Goal: Information Seeking & Learning: Understand process/instructions

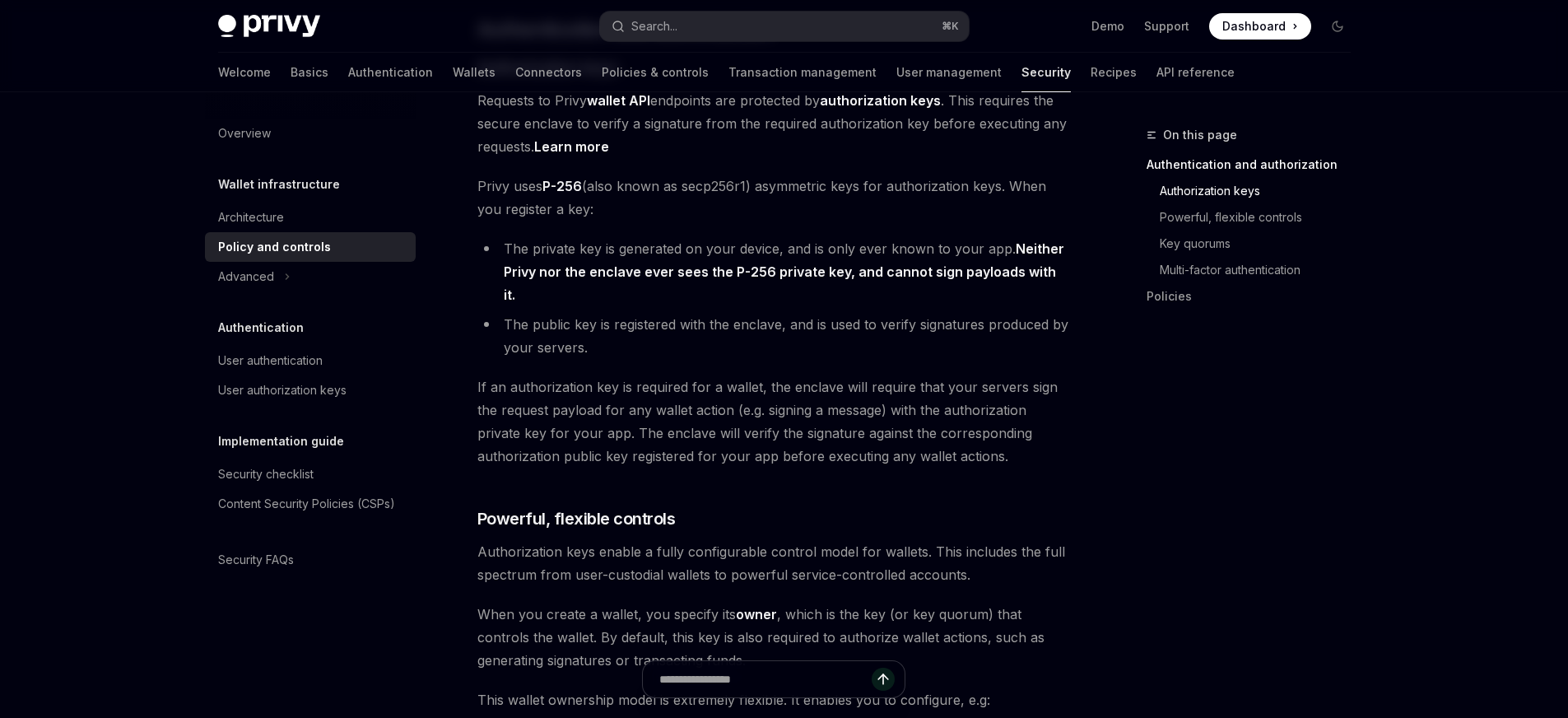
scroll to position [706, 0]
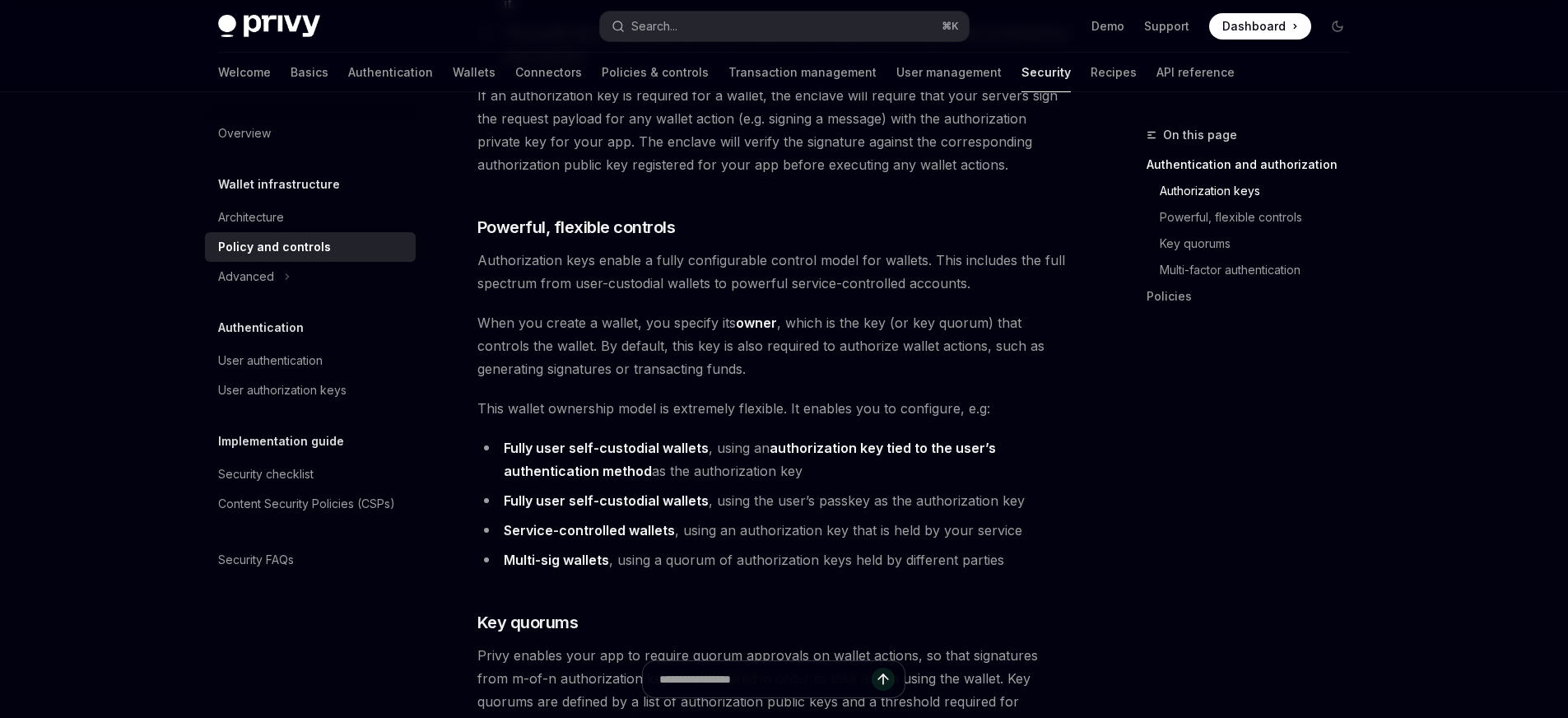
drag, startPoint x: 790, startPoint y: 435, endPoint x: 848, endPoint y: 448, distance: 59.4
click at [848, 448] on li "Fully user self-custodial wallets , using an authorization key tied to the user…" at bounding box center [774, 459] width 594 height 47
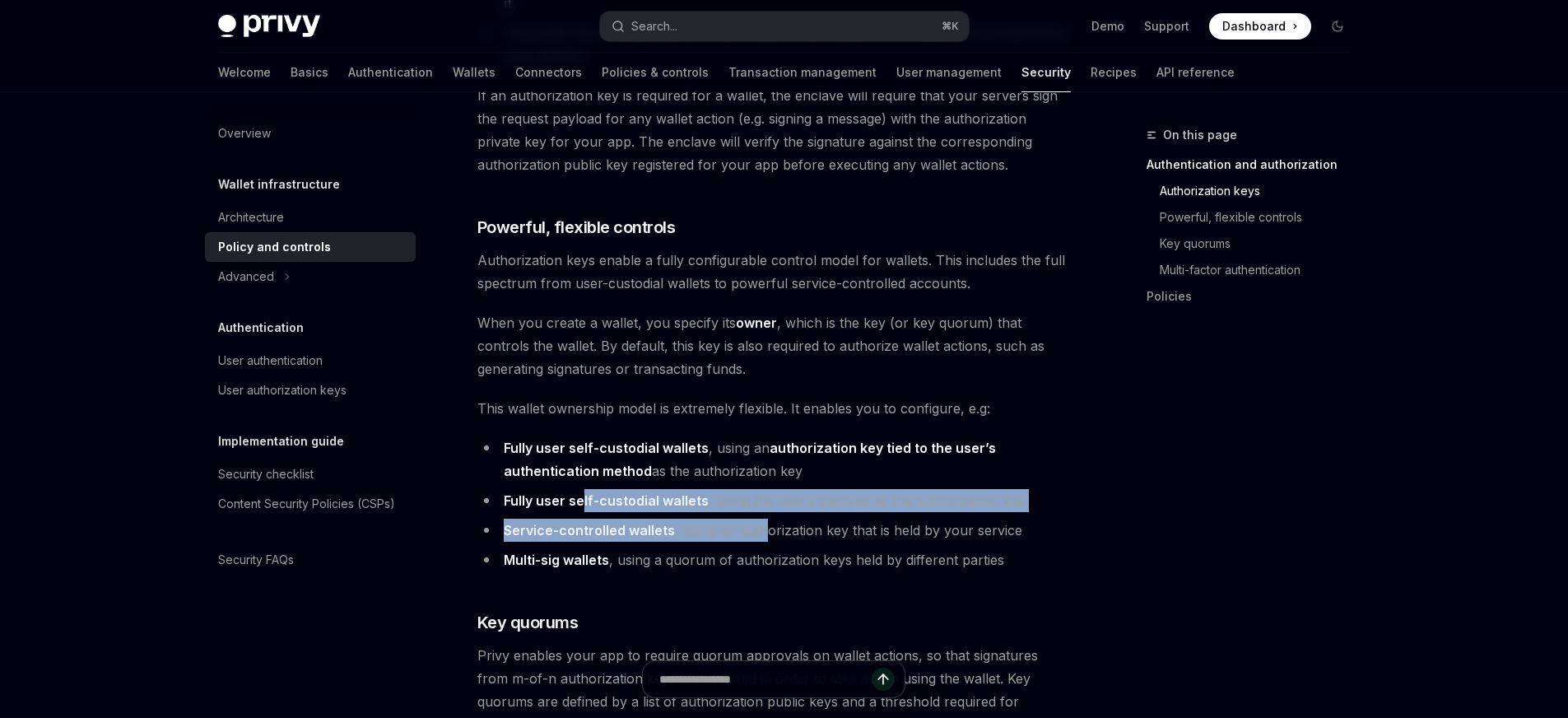
drag, startPoint x: 584, startPoint y: 482, endPoint x: 768, endPoint y: 502, distance: 185.1
click at [768, 502] on ul "Fully user self-custodial wallets , using an authorization key tied to the user…" at bounding box center [774, 503] width 594 height 135
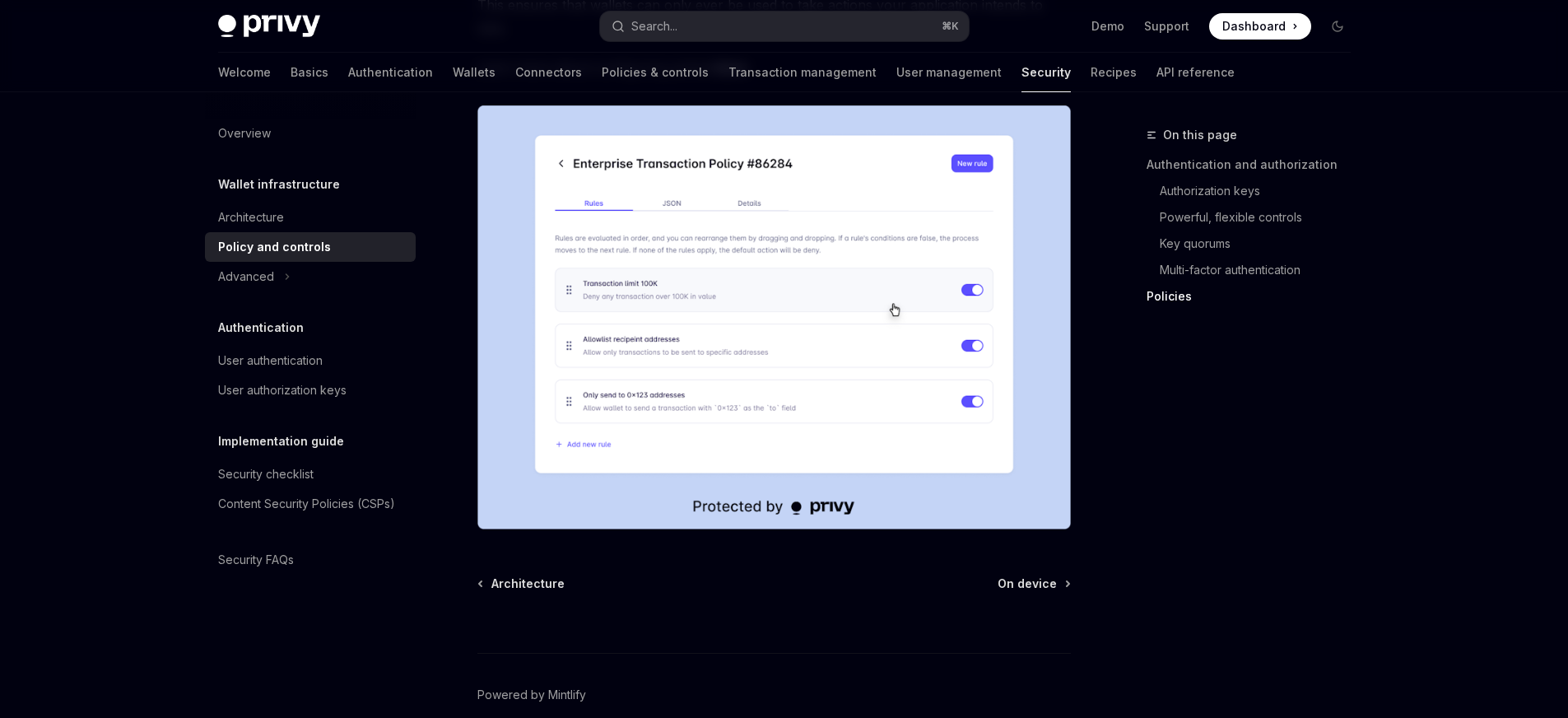
scroll to position [2110, 0]
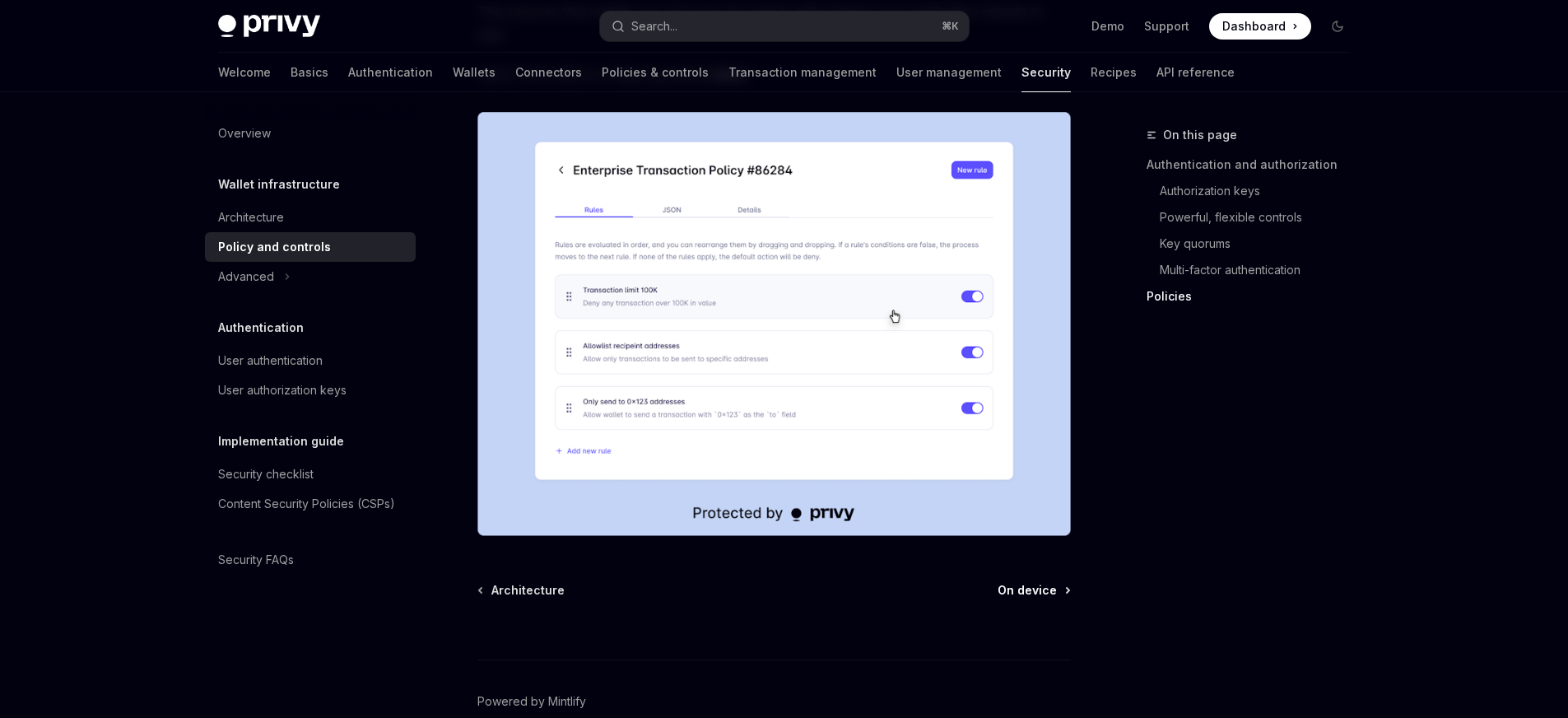
click at [1030, 582] on span "On device" at bounding box center [1027, 590] width 59 height 16
type textarea "*"
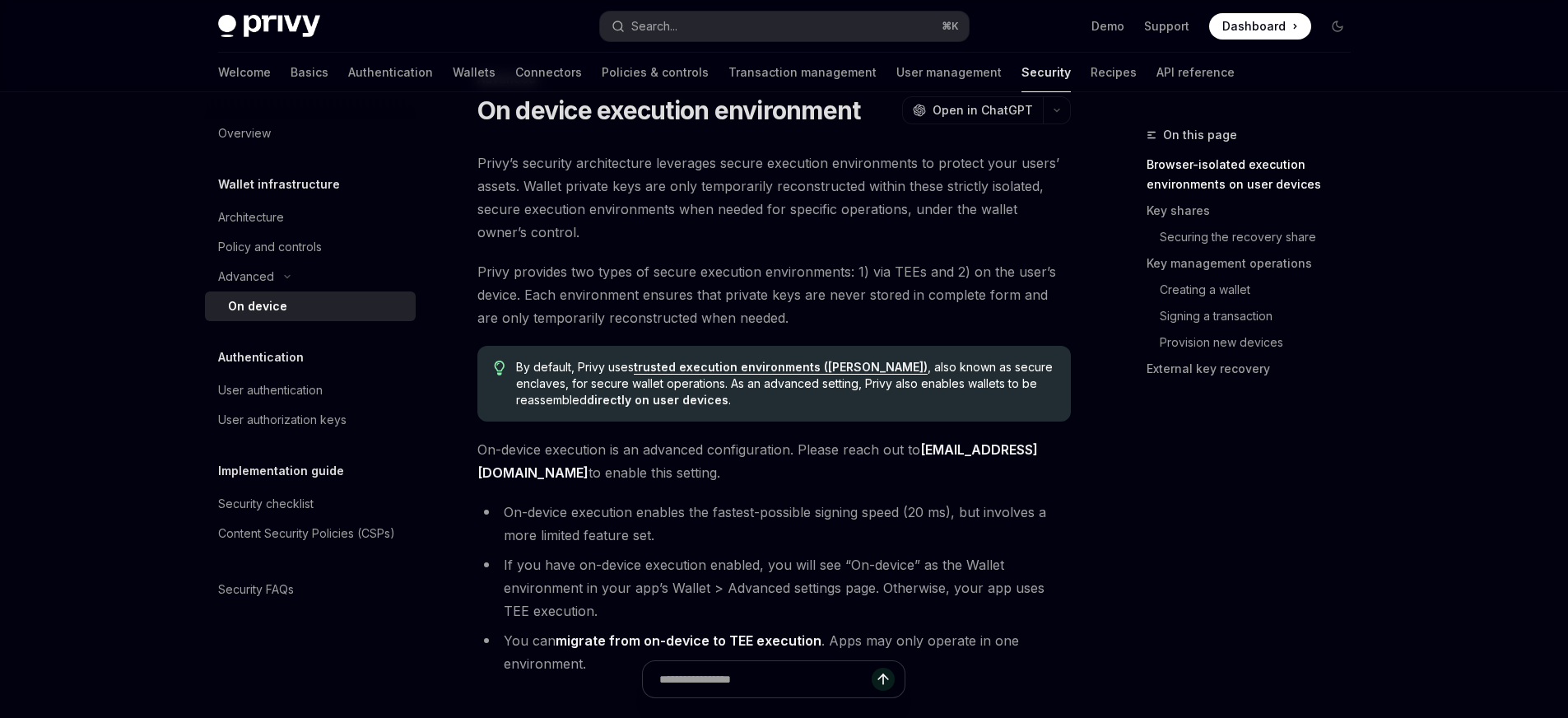
scroll to position [109, 0]
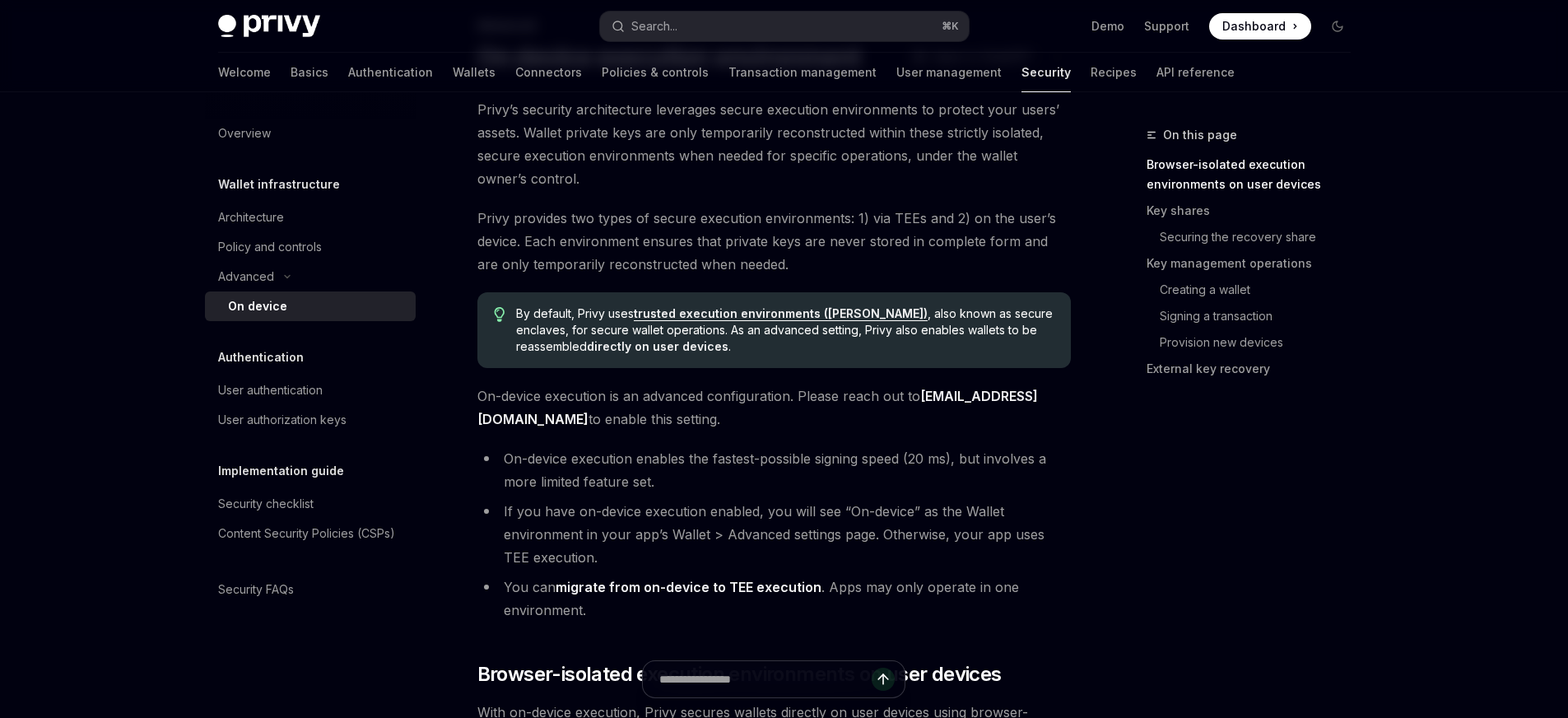
click at [1264, 29] on span "Dashboard" at bounding box center [1254, 26] width 64 height 16
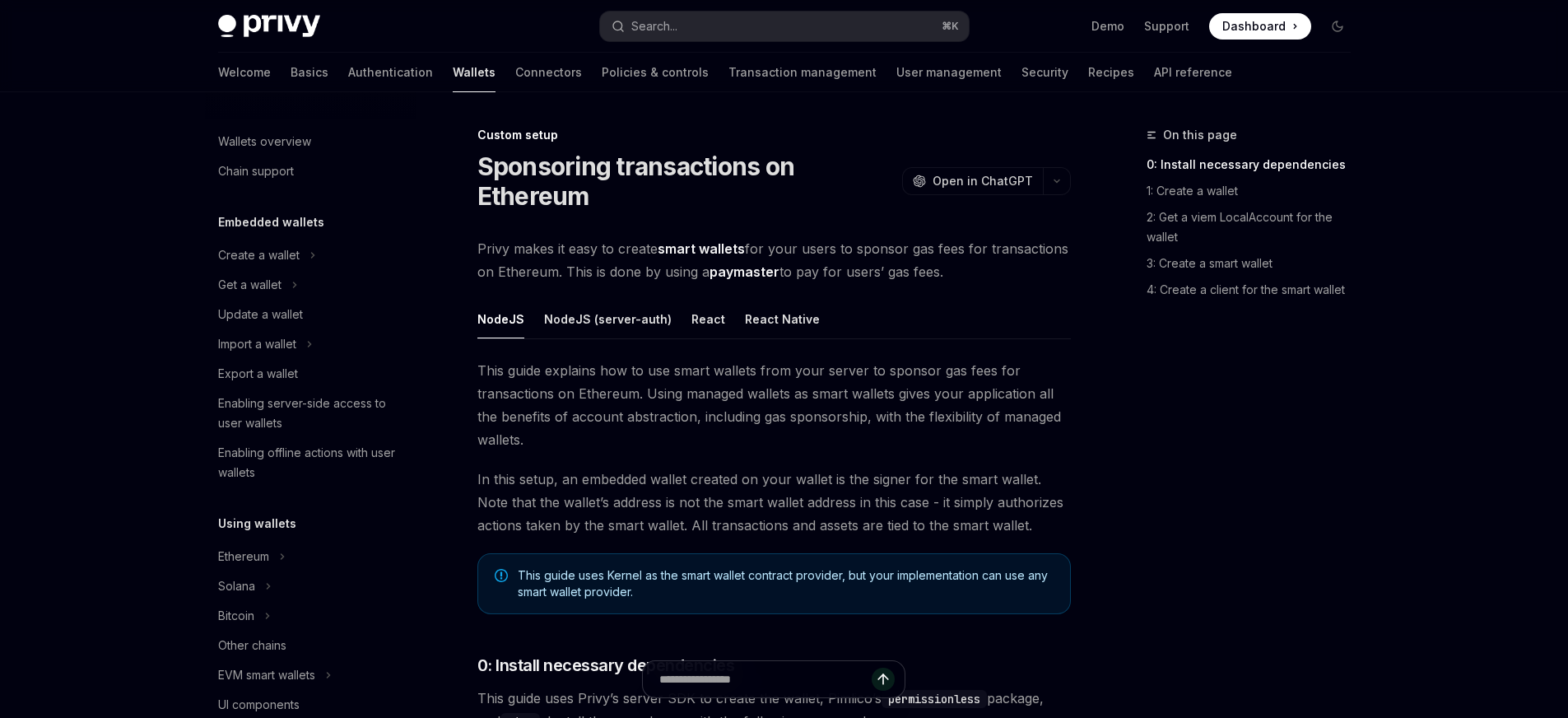
scroll to position [795, 0]
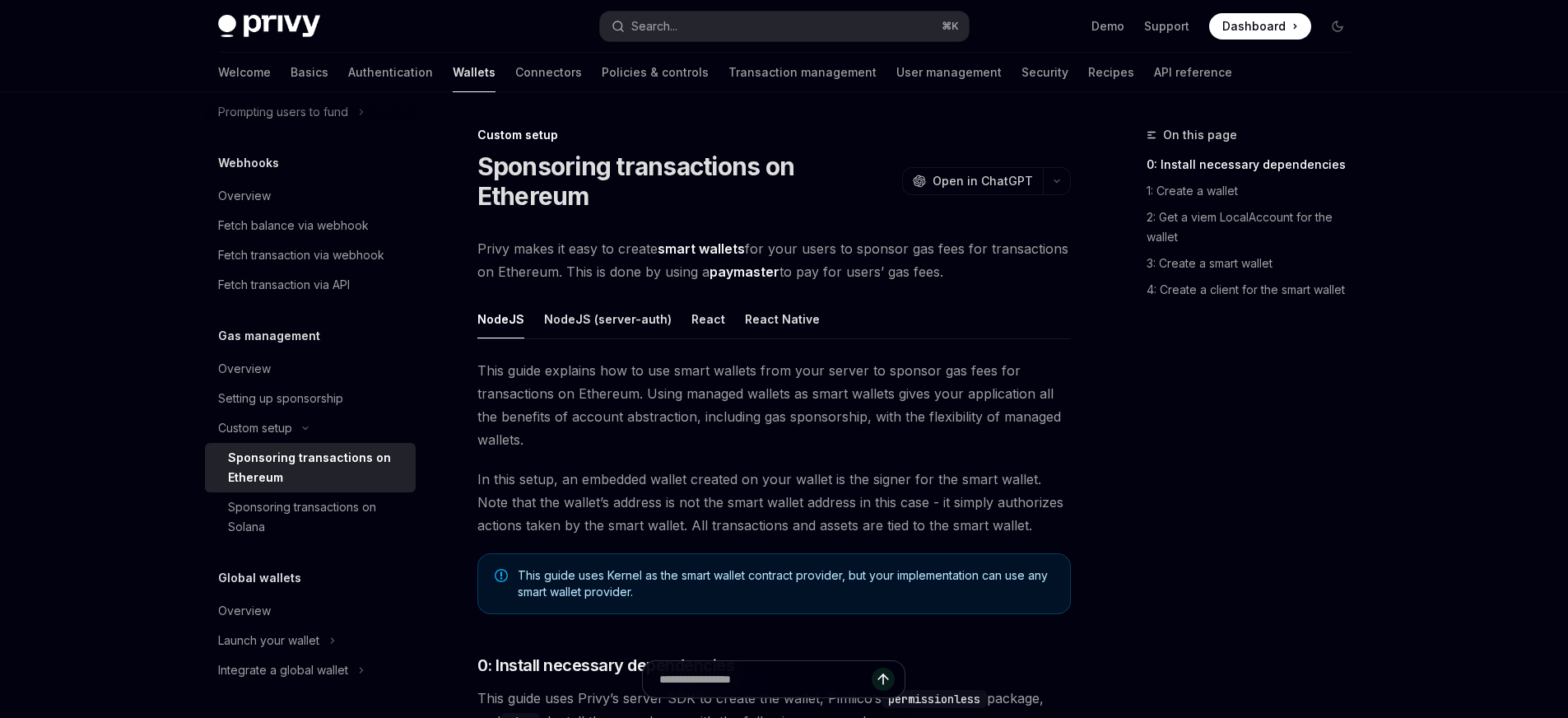
drag, startPoint x: 521, startPoint y: 379, endPoint x: 756, endPoint y: 378, distance: 235.0
click at [756, 378] on span "This guide explains how to use smart wallets from your server to sponsor gas fe…" at bounding box center [774, 405] width 594 height 92
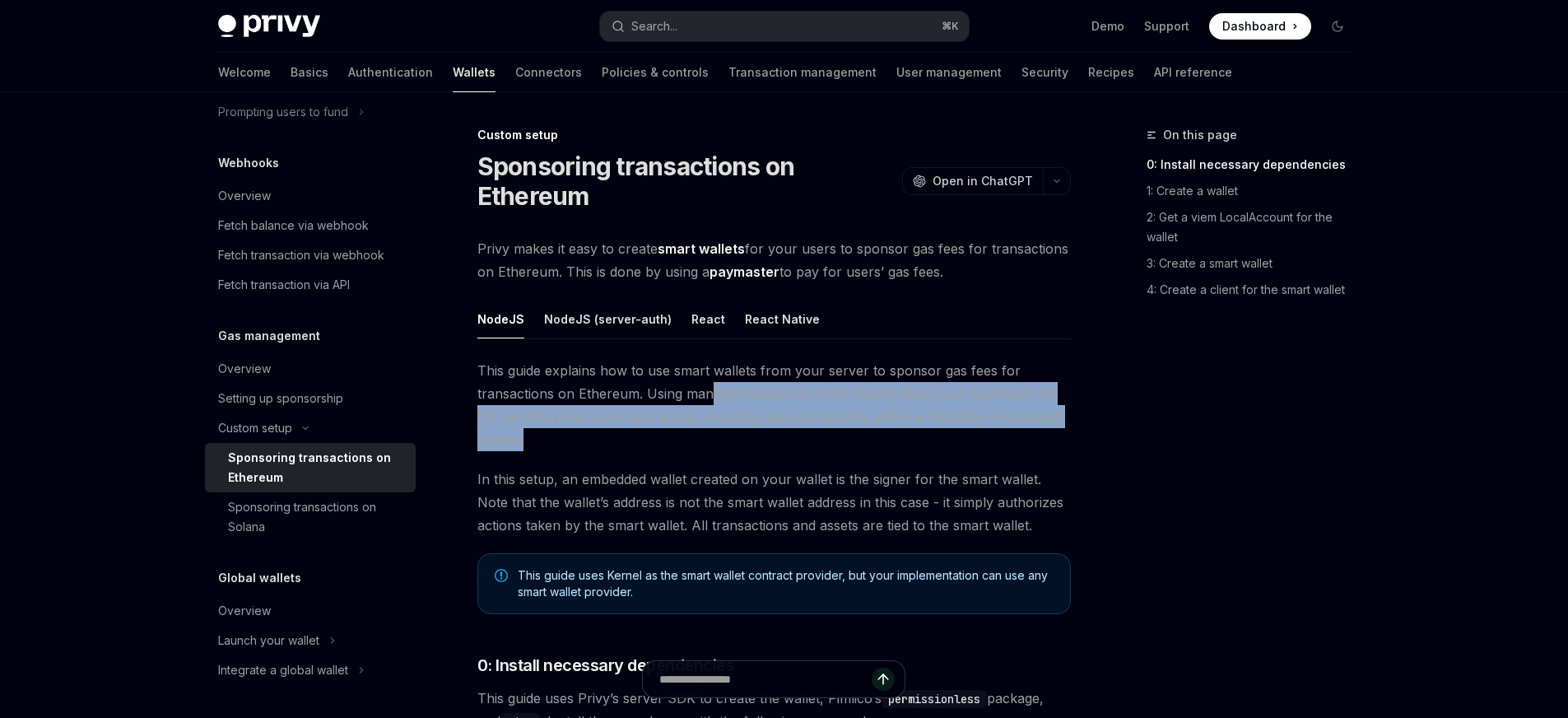
drag, startPoint x: 714, startPoint y: 382, endPoint x: 914, endPoint y: 433, distance: 206.4
click at [914, 433] on span "This guide explains how to use smart wallets from your server to sponsor gas fe…" at bounding box center [774, 405] width 594 height 92
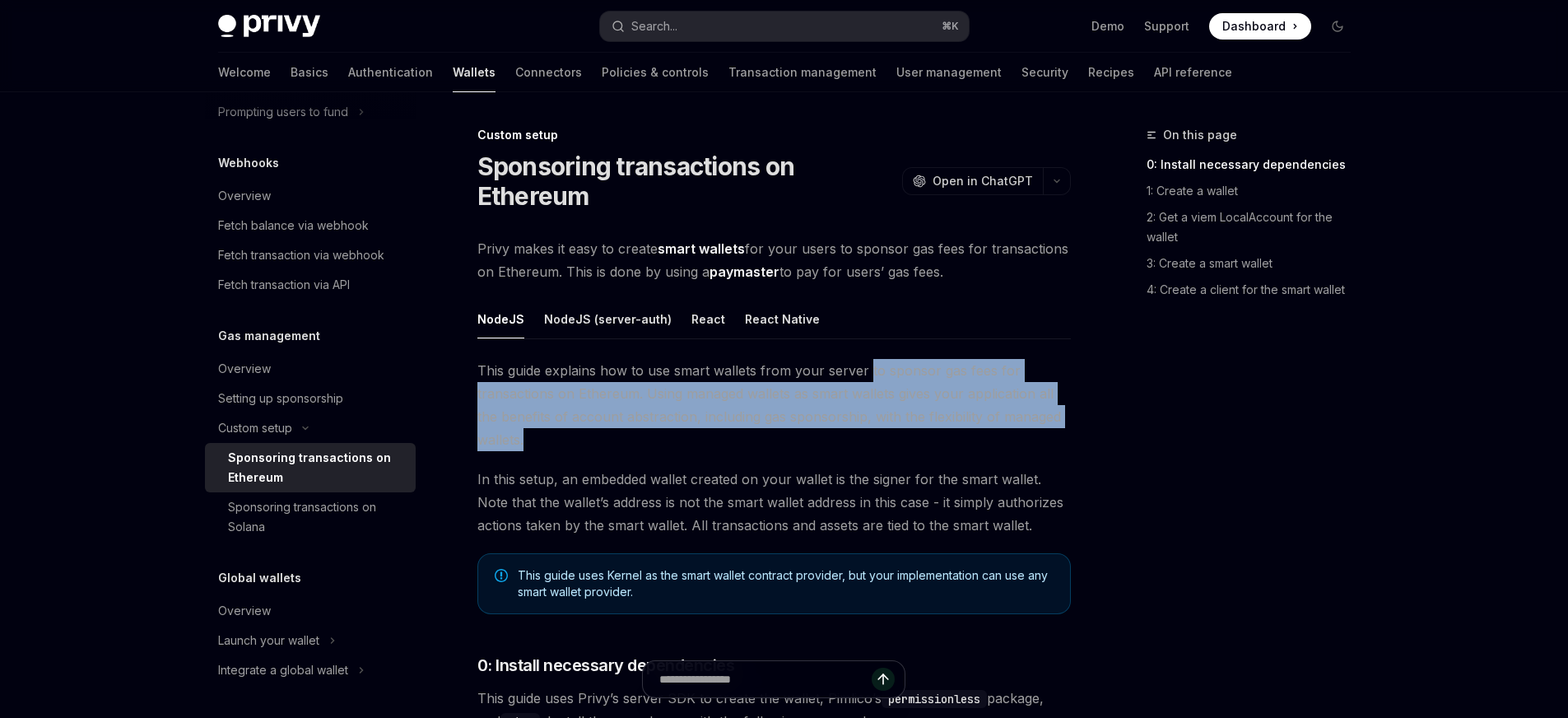
drag, startPoint x: 881, startPoint y: 367, endPoint x: 984, endPoint y: 437, distance: 124.5
click at [984, 437] on span "This guide explains how to use smart wallets from your server to sponsor gas fe…" at bounding box center [774, 405] width 594 height 92
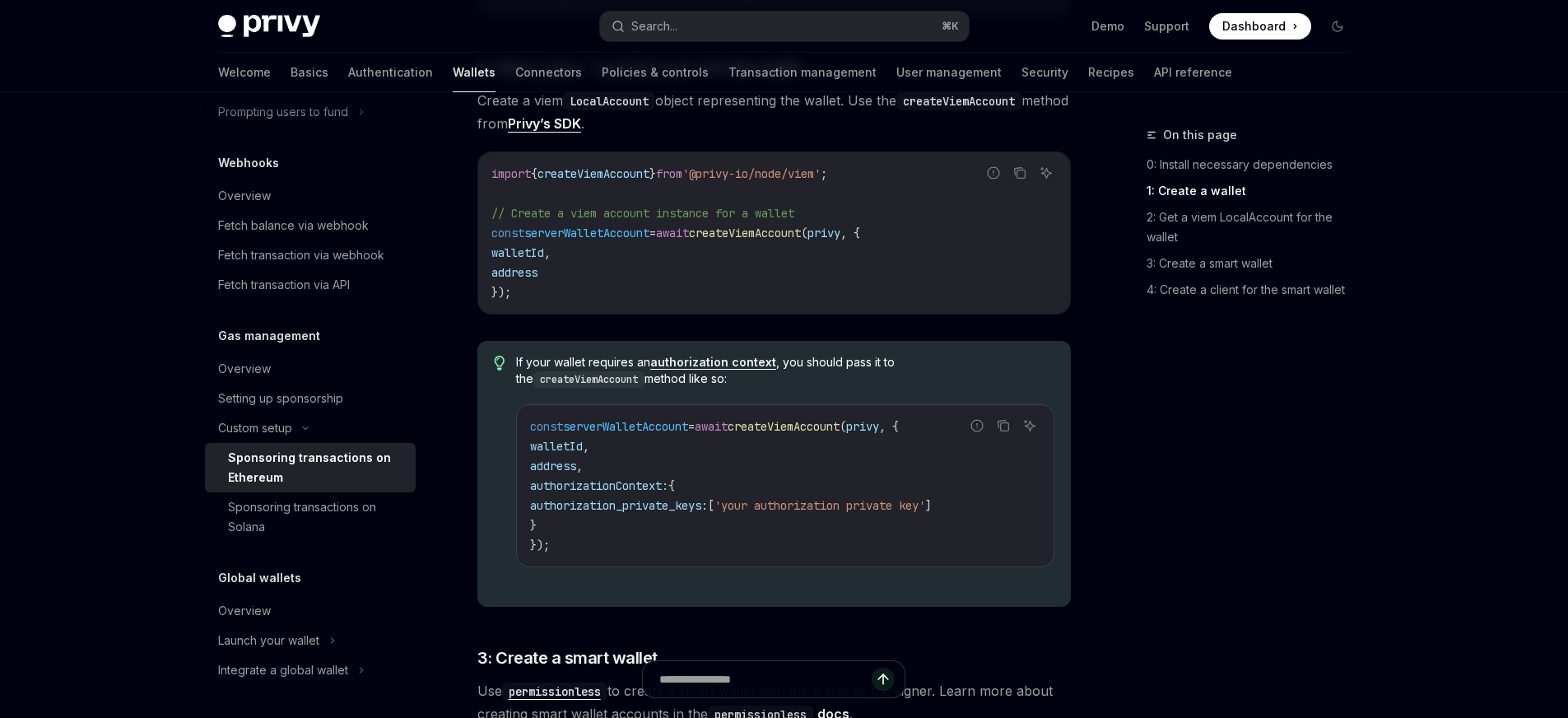
scroll to position [1224, 0]
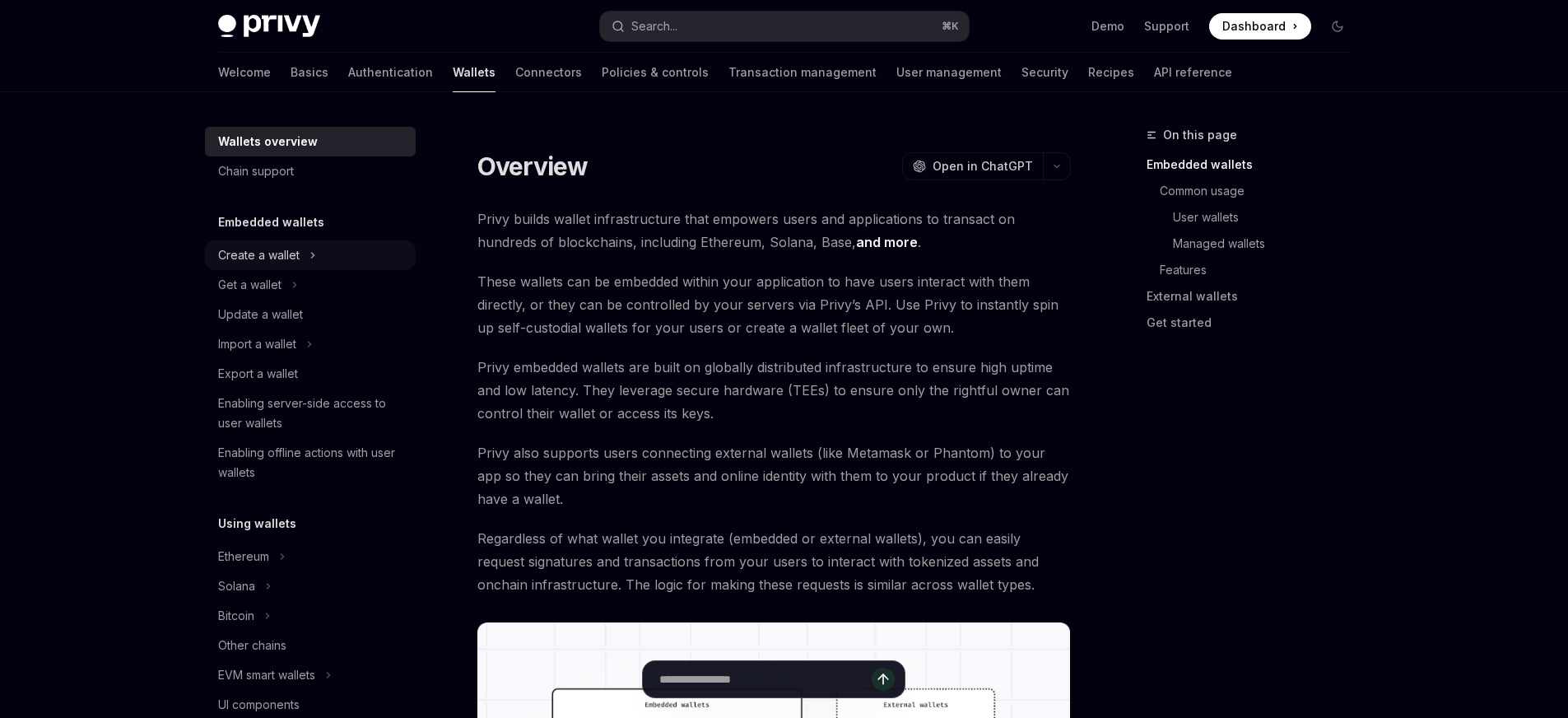
click at [299, 260] on div "Create a wallet" at bounding box center [311, 255] width 211 height 29
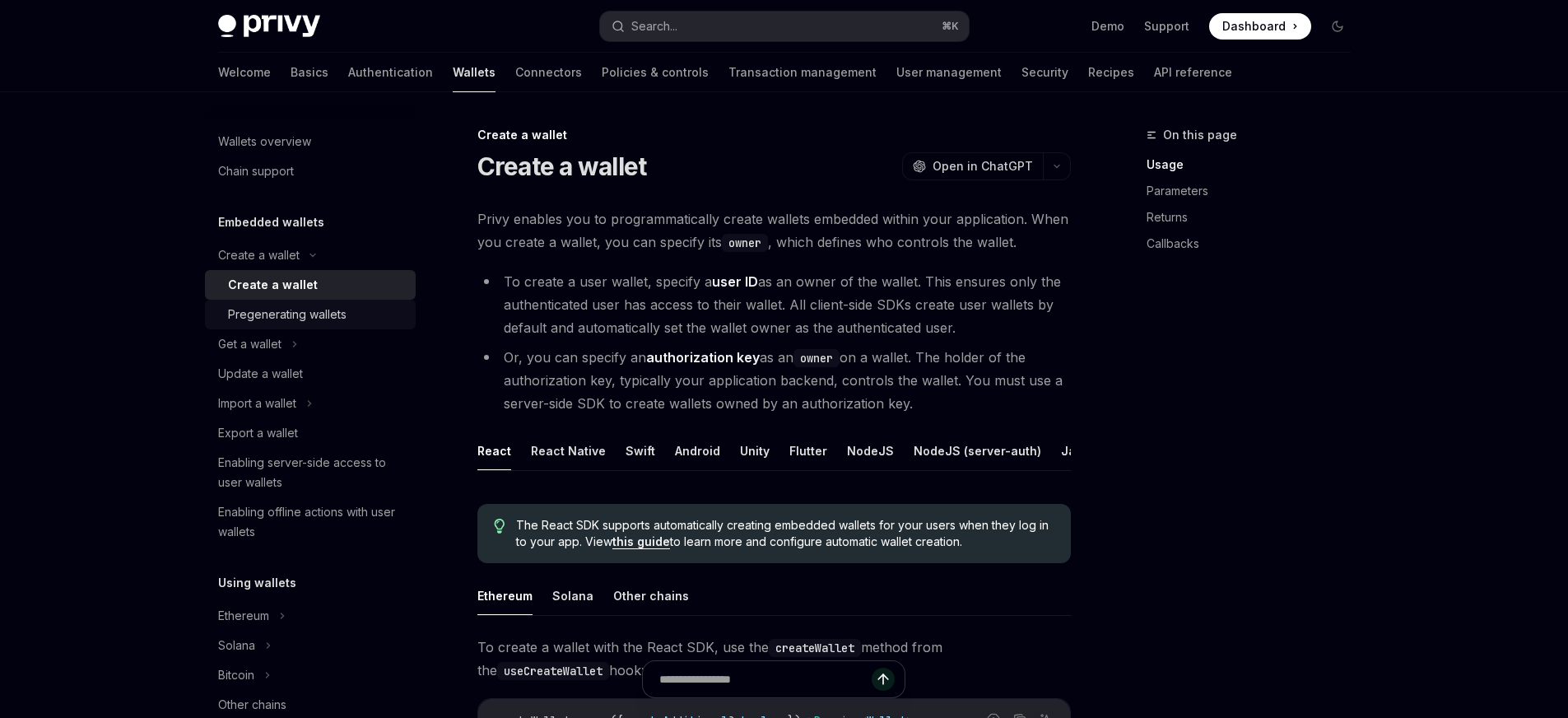
click at [289, 306] on div "Pregenerating wallets" at bounding box center [287, 314] width 119 height 20
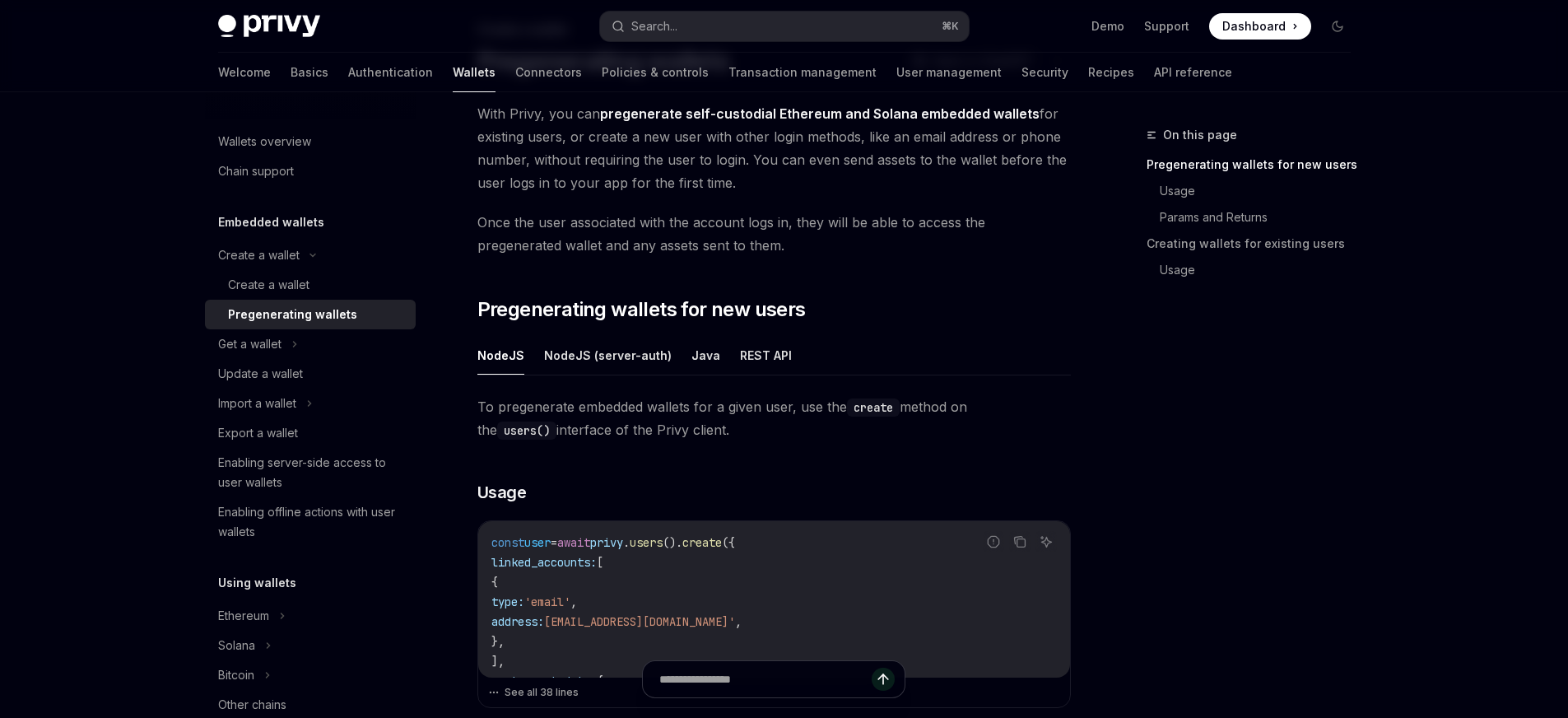
scroll to position [336, 0]
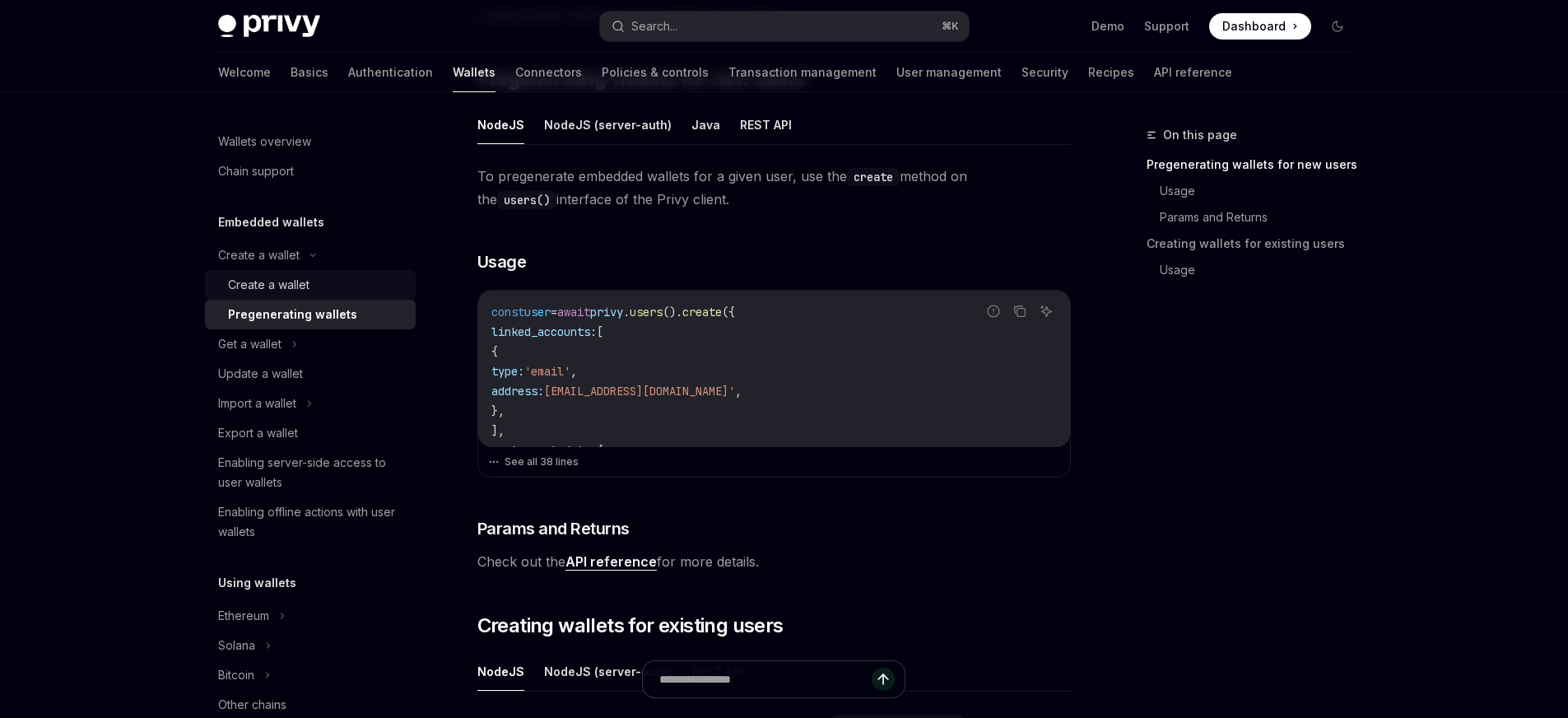
click at [240, 277] on div "Create a wallet" at bounding box center [269, 284] width 82 height 20
type textarea "*"
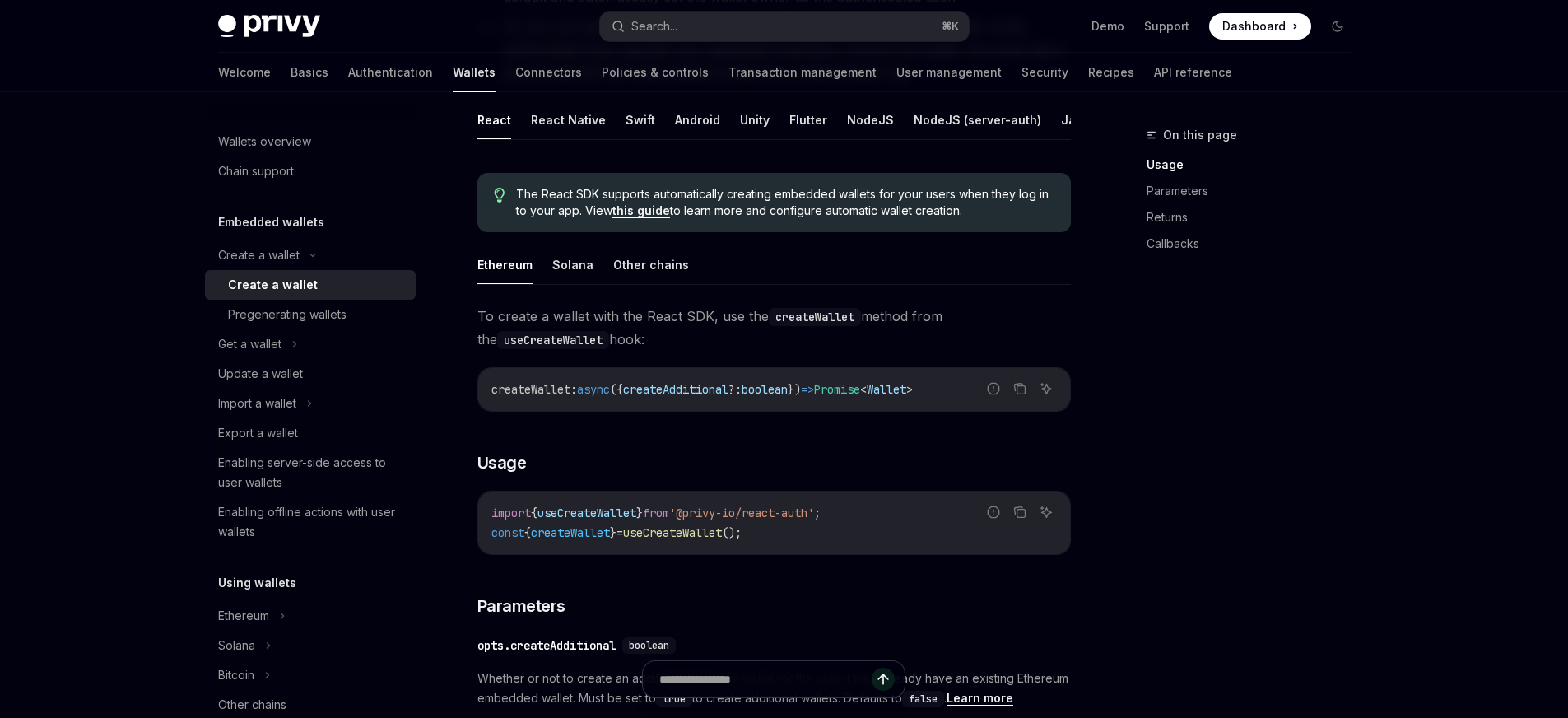
scroll to position [398, 0]
